Goal: Information Seeking & Learning: Learn about a topic

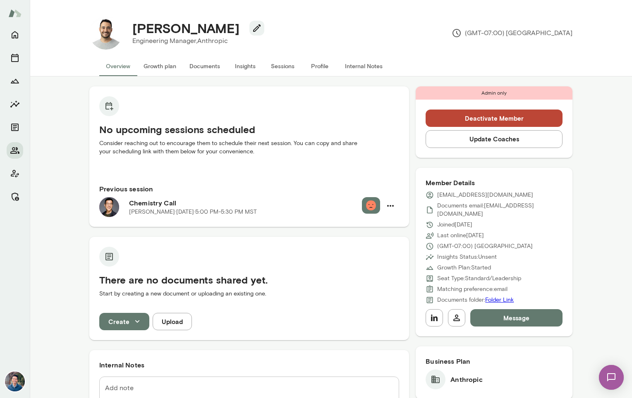
click at [495, 139] on button "Update Coaches" at bounding box center [494, 138] width 137 height 17
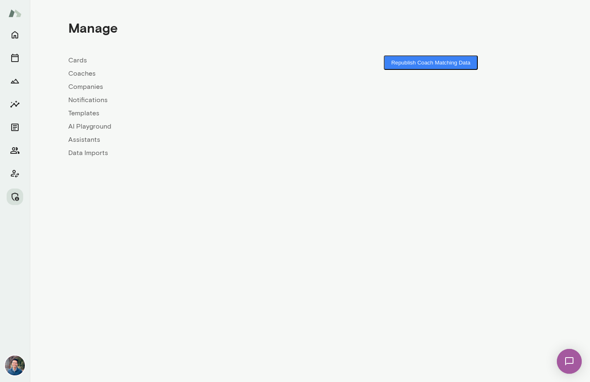
click at [83, 74] on link "Coaches" at bounding box center [189, 74] width 242 height 10
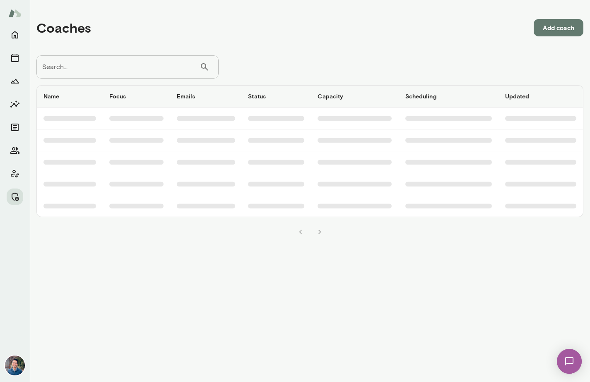
click at [108, 69] on input "Search..." at bounding box center [117, 66] width 163 height 23
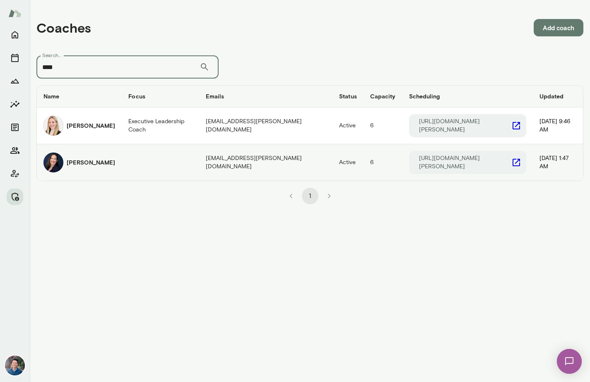
type input "****"
click at [86, 158] on h6 "[PERSON_NAME]" at bounding box center [91, 162] width 48 height 8
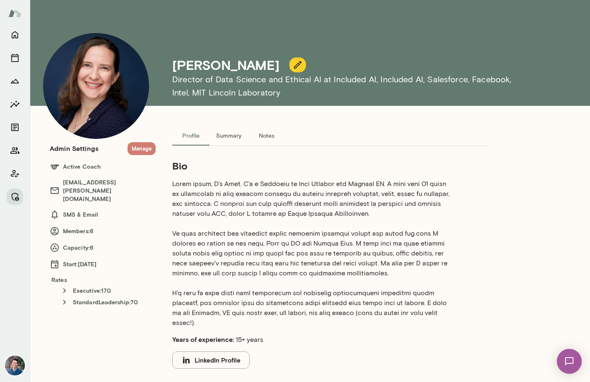
click at [151, 151] on button "Manage" at bounding box center [141, 148] width 28 height 13
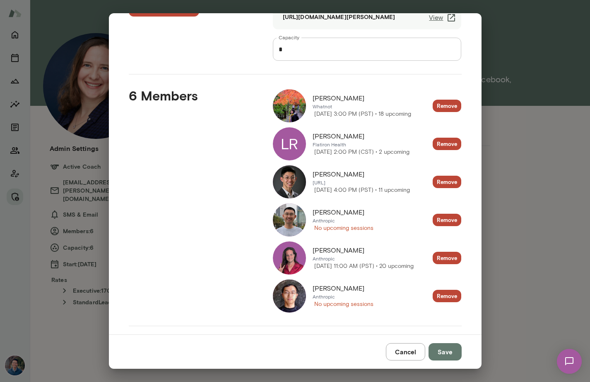
scroll to position [48, 0]
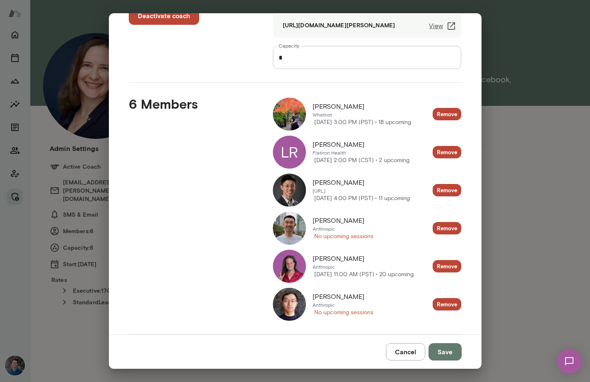
click at [288, 228] on img at bounding box center [289, 228] width 33 height 33
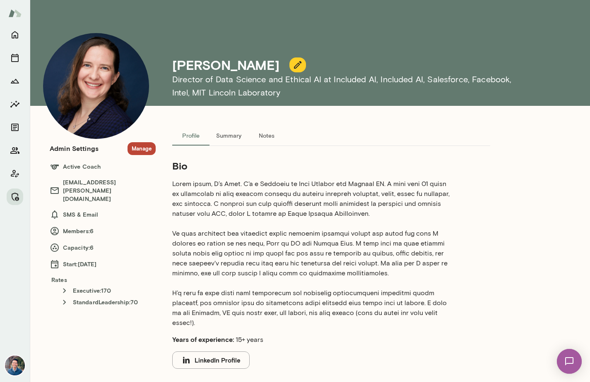
click at [244, 203] on p at bounding box center [311, 253] width 278 height 149
click at [225, 258] on p at bounding box center [311, 253] width 278 height 149
click at [232, 301] on p at bounding box center [311, 253] width 278 height 149
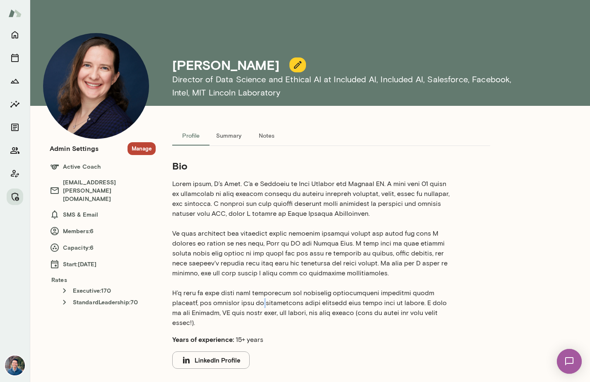
click at [232, 301] on p at bounding box center [311, 253] width 278 height 149
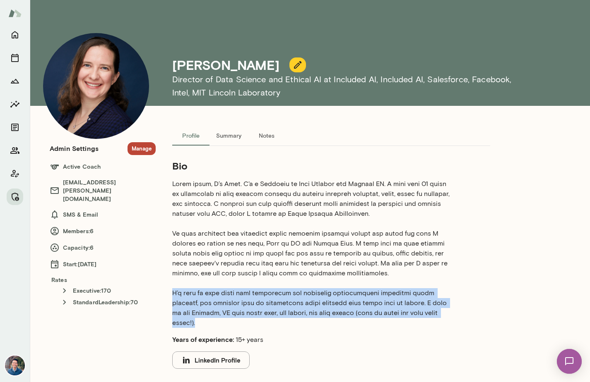
click at [232, 301] on p at bounding box center [311, 253] width 278 height 149
click at [238, 143] on button "Summary" at bounding box center [228, 136] width 38 height 20
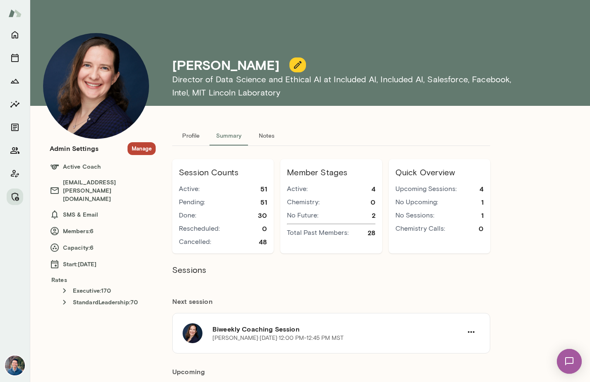
click at [266, 136] on button "Notes" at bounding box center [266, 136] width 37 height 20
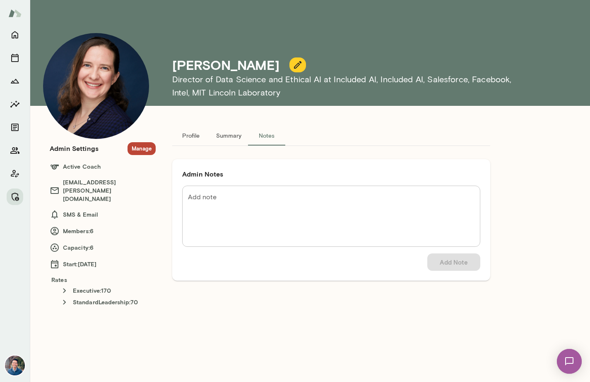
click at [229, 135] on button "Summary" at bounding box center [228, 136] width 38 height 20
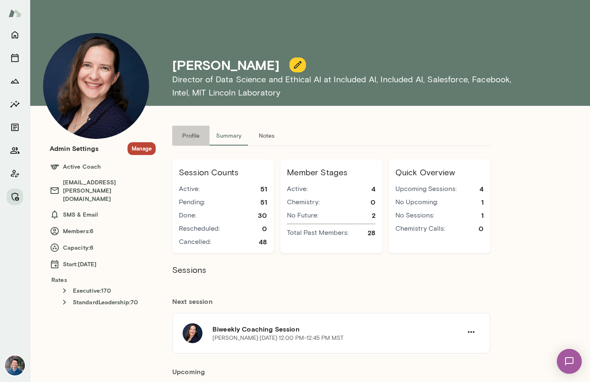
click at [187, 134] on button "Profile" at bounding box center [190, 136] width 37 height 20
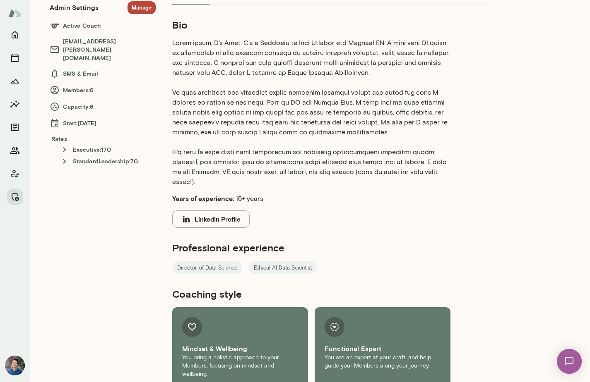
scroll to position [144, 0]
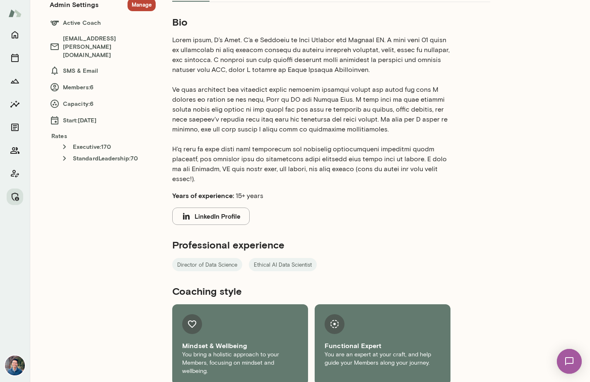
click at [352, 165] on p at bounding box center [311, 109] width 278 height 149
click at [342, 130] on p at bounding box center [311, 109] width 278 height 149
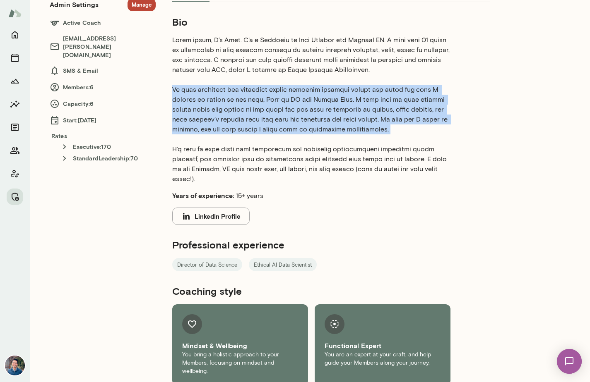
click at [342, 130] on p at bounding box center [311, 109] width 278 height 149
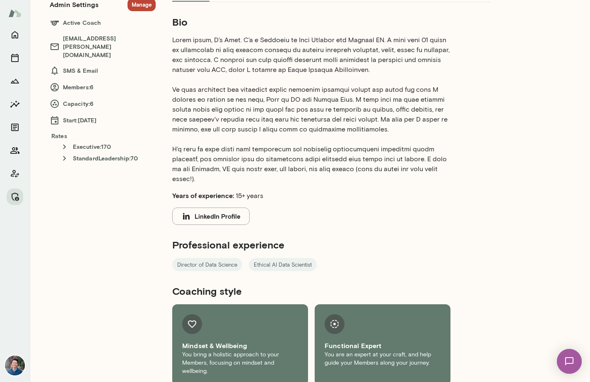
click at [344, 160] on p at bounding box center [311, 109] width 278 height 149
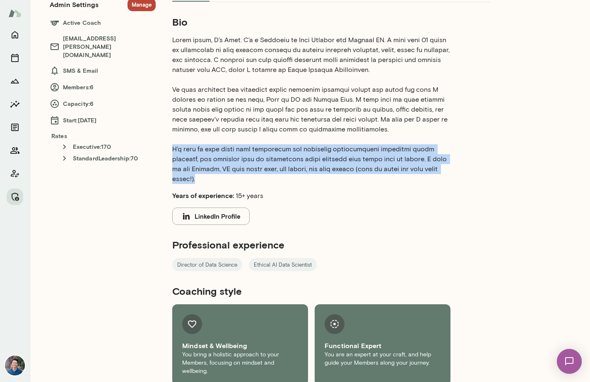
click at [344, 160] on p at bounding box center [311, 109] width 278 height 149
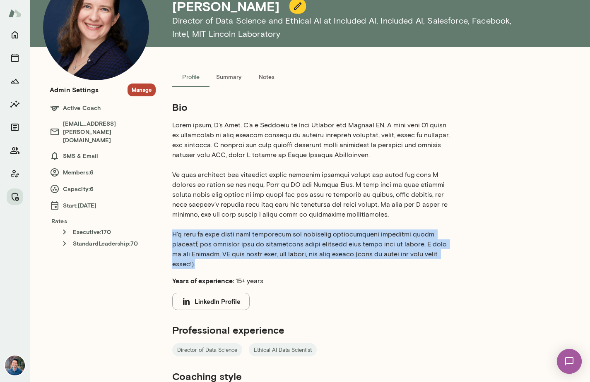
scroll to position [0, 0]
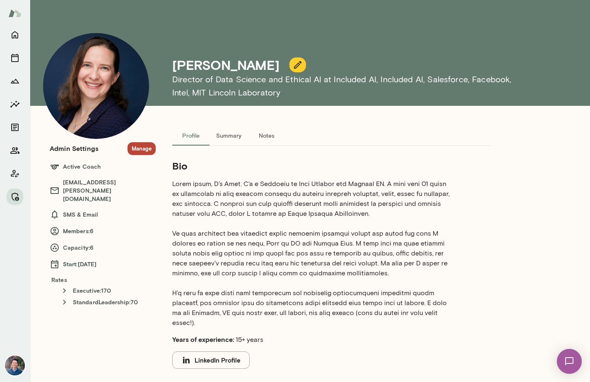
click at [340, 183] on p at bounding box center [311, 253] width 278 height 149
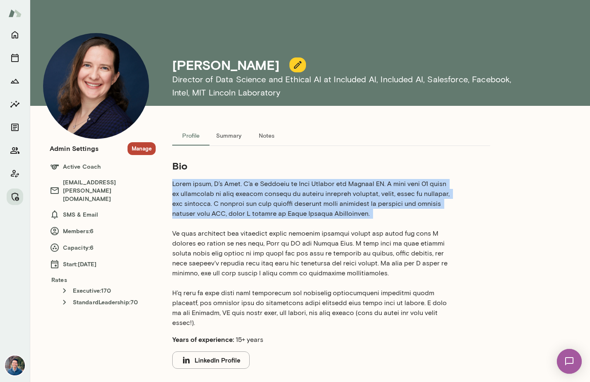
click at [340, 183] on p at bounding box center [311, 253] width 278 height 149
click at [340, 191] on p at bounding box center [311, 253] width 278 height 149
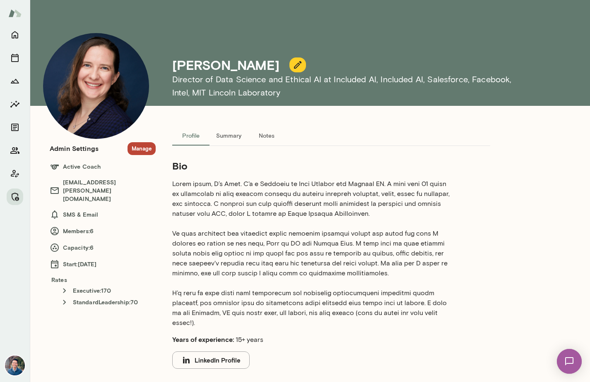
click at [270, 245] on p at bounding box center [311, 253] width 278 height 149
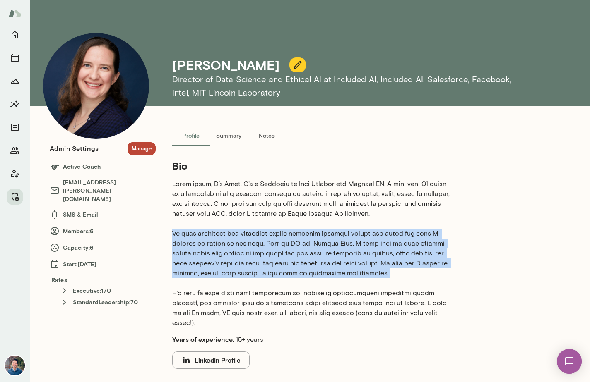
click at [270, 245] on p at bounding box center [311, 253] width 278 height 149
click at [270, 259] on p at bounding box center [311, 253] width 278 height 149
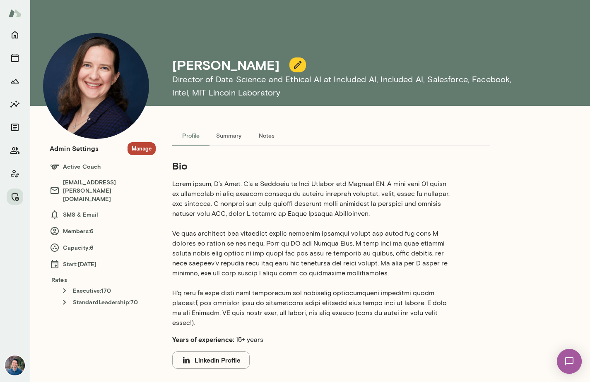
click at [361, 204] on p at bounding box center [311, 253] width 278 height 149
click at [292, 221] on p at bounding box center [311, 253] width 278 height 149
